Goal: Task Accomplishment & Management: Manage account settings

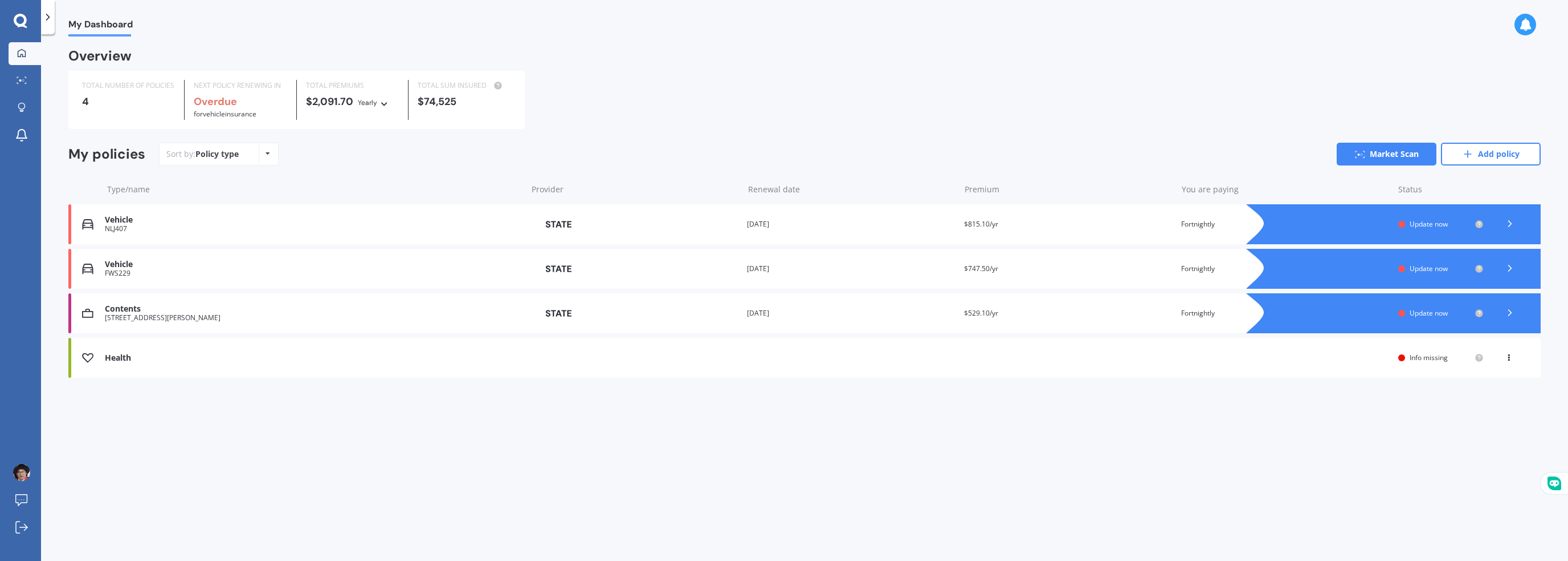
click at [1426, 224] on span "Update now" at bounding box center [1429, 223] width 38 height 9
